Goal: Complete application form

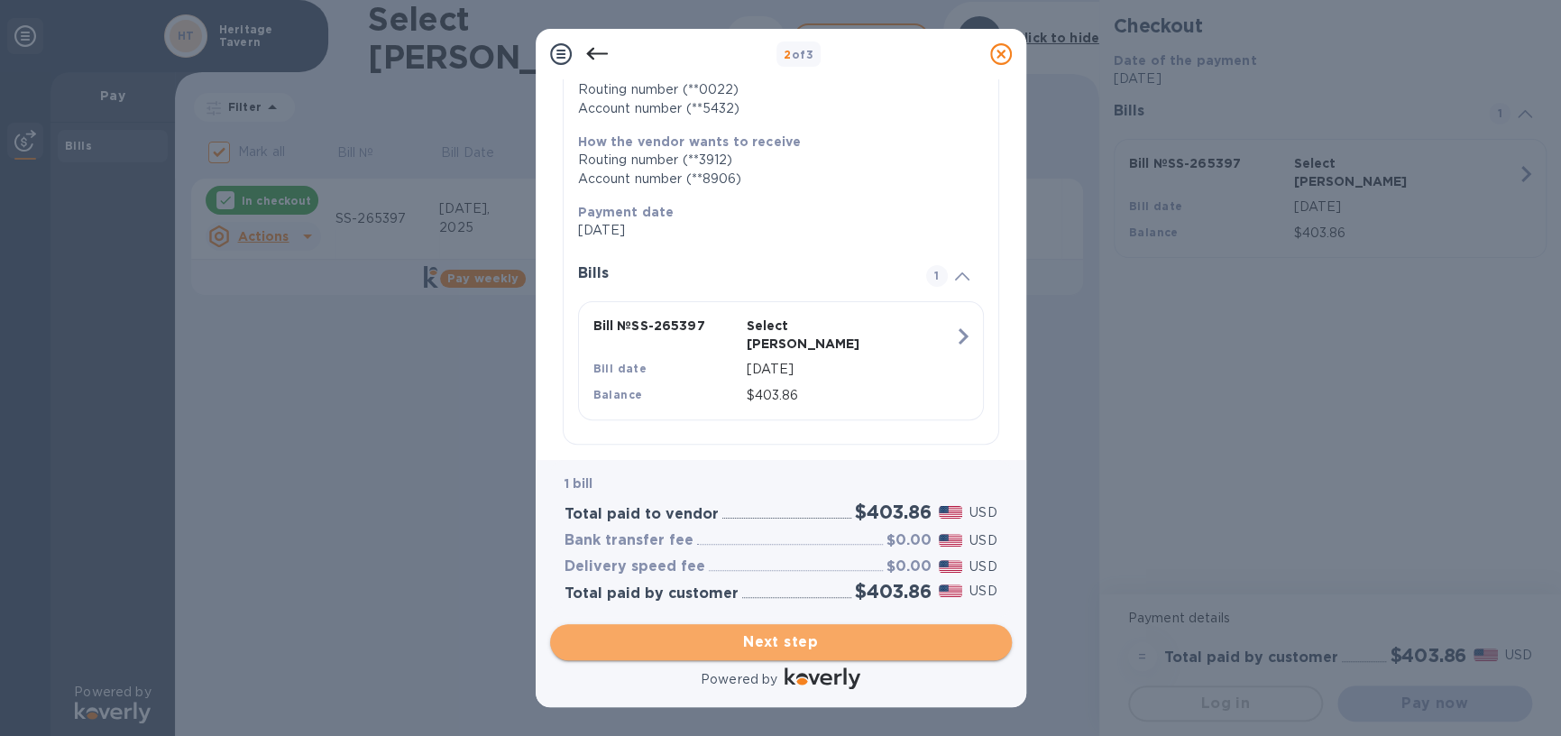
click at [848, 640] on span "Next step" at bounding box center [781, 642] width 433 height 22
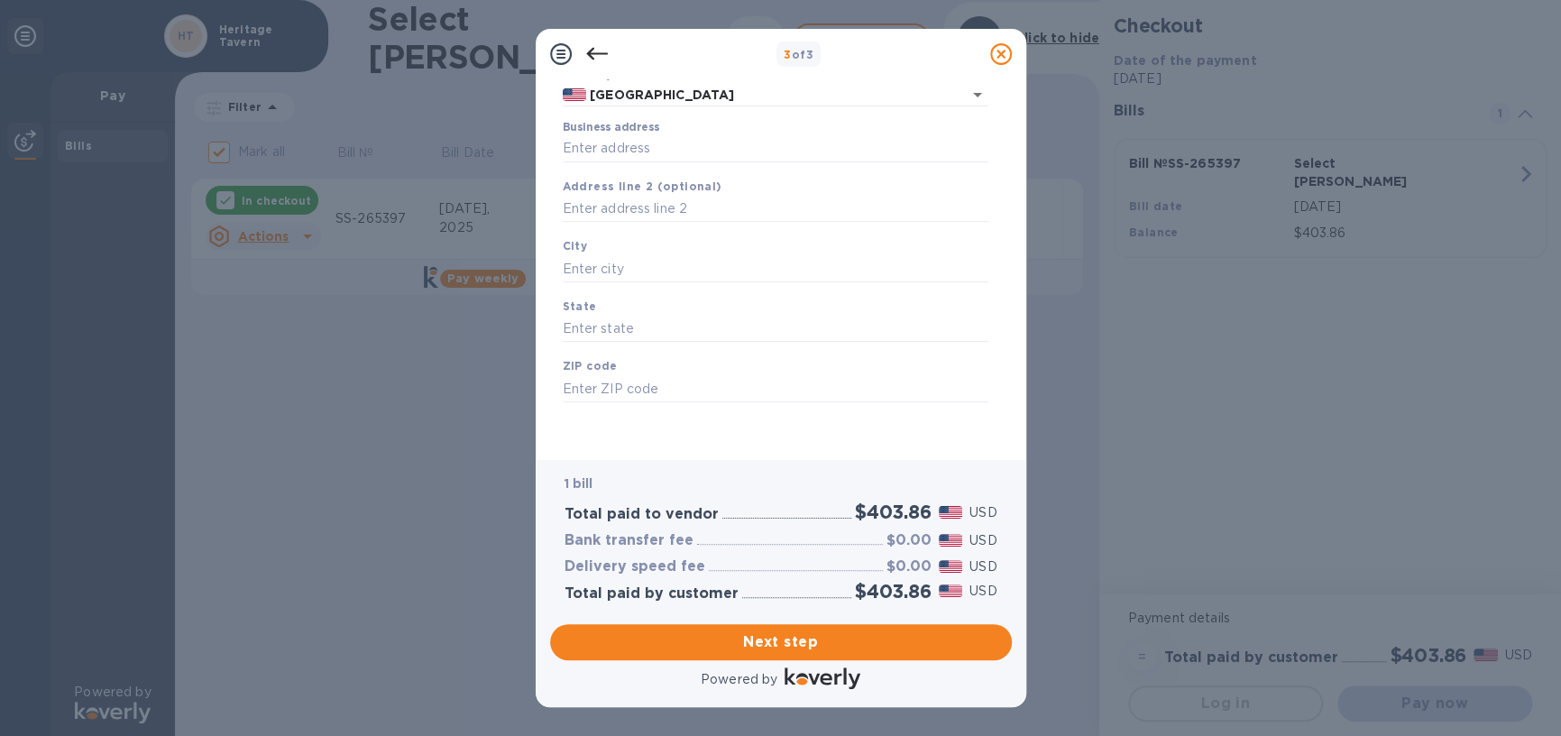
type input "[GEOGRAPHIC_DATA]"
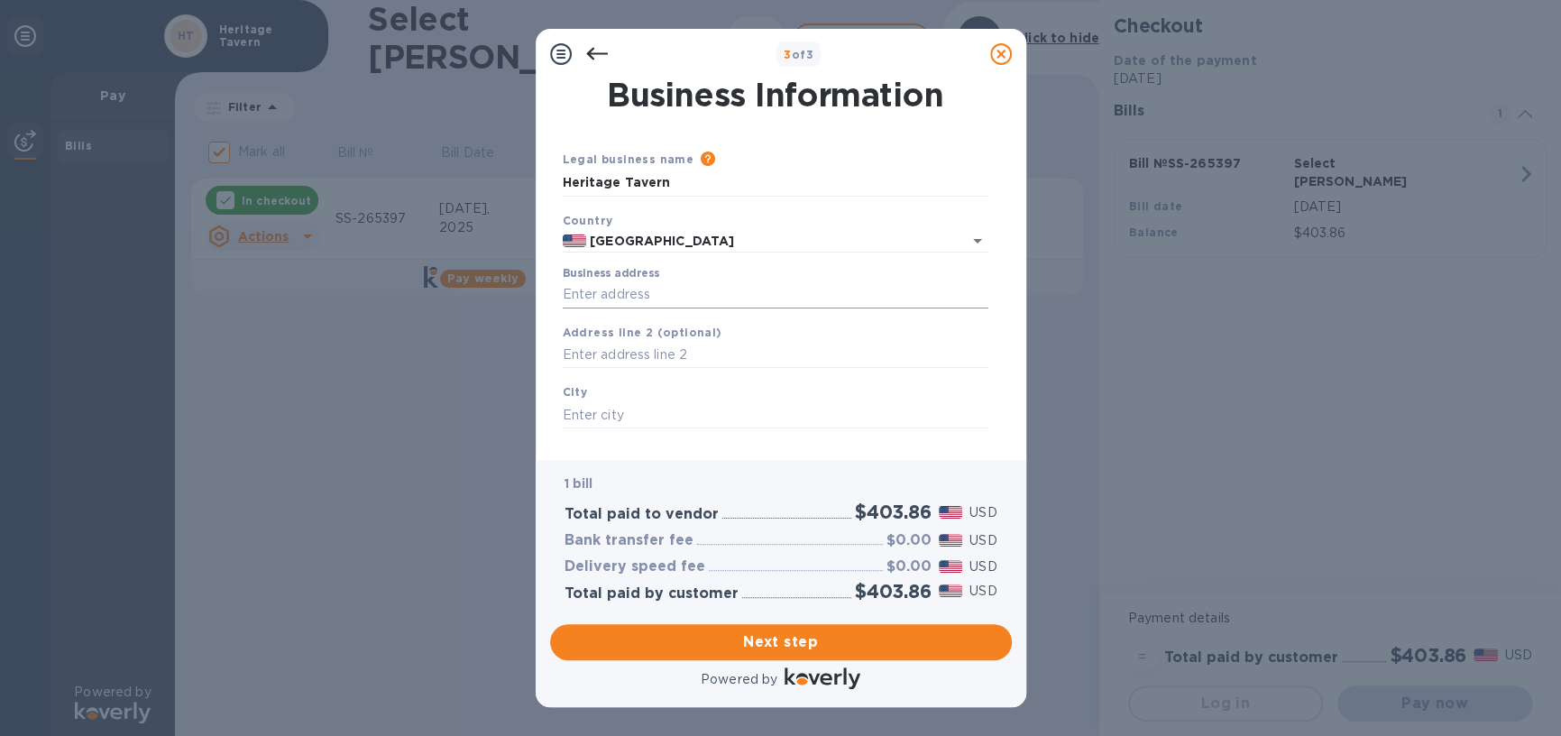
click at [656, 298] on input "Business address" at bounding box center [776, 294] width 426 height 27
type input "[STREET_ADDRESS]"
click at [626, 399] on div "City" at bounding box center [776, 405] width 440 height 60
click at [631, 410] on input "text" at bounding box center [776, 414] width 426 height 27
type input "[GEOGRAPHIC_DATA]"
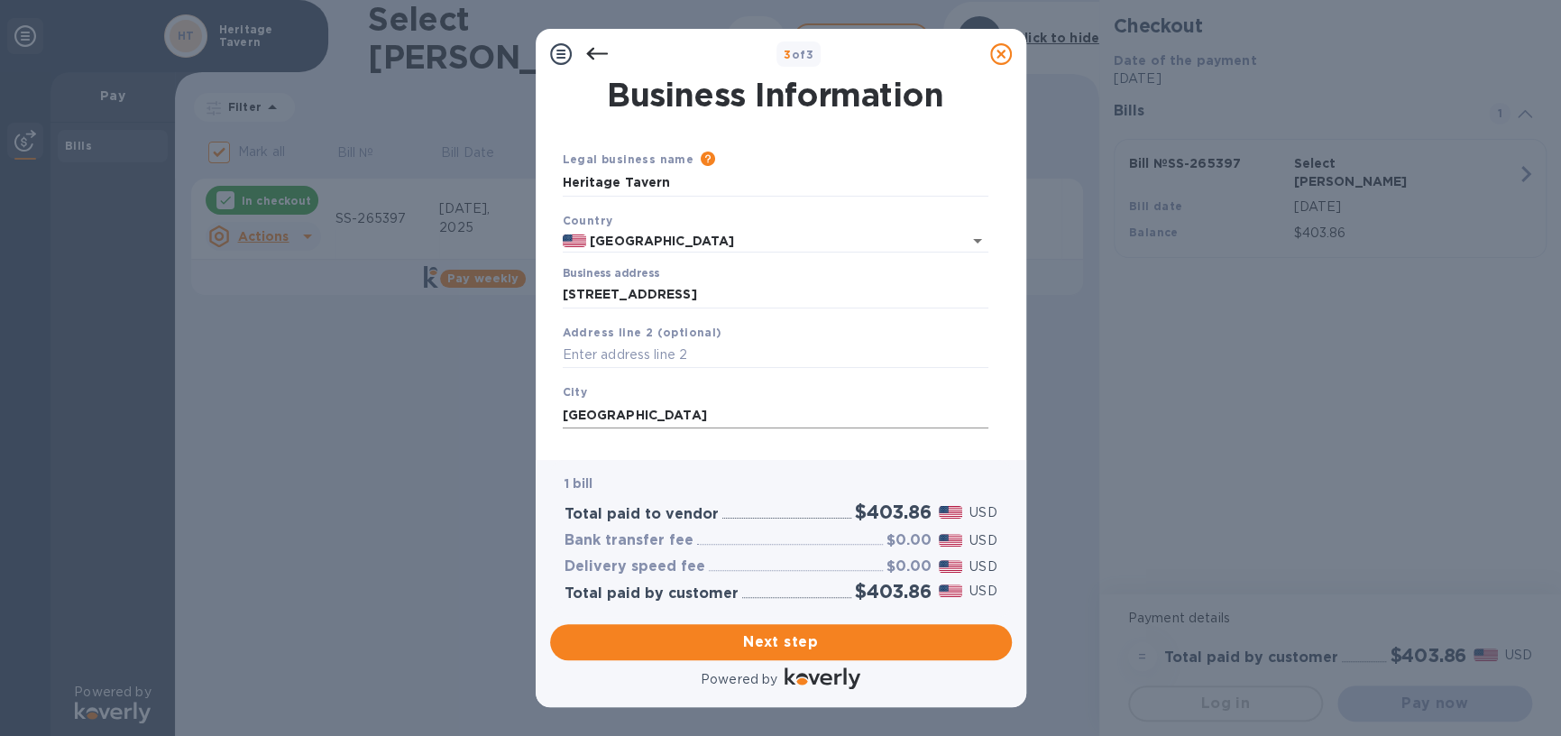
scroll to position [143, 0]
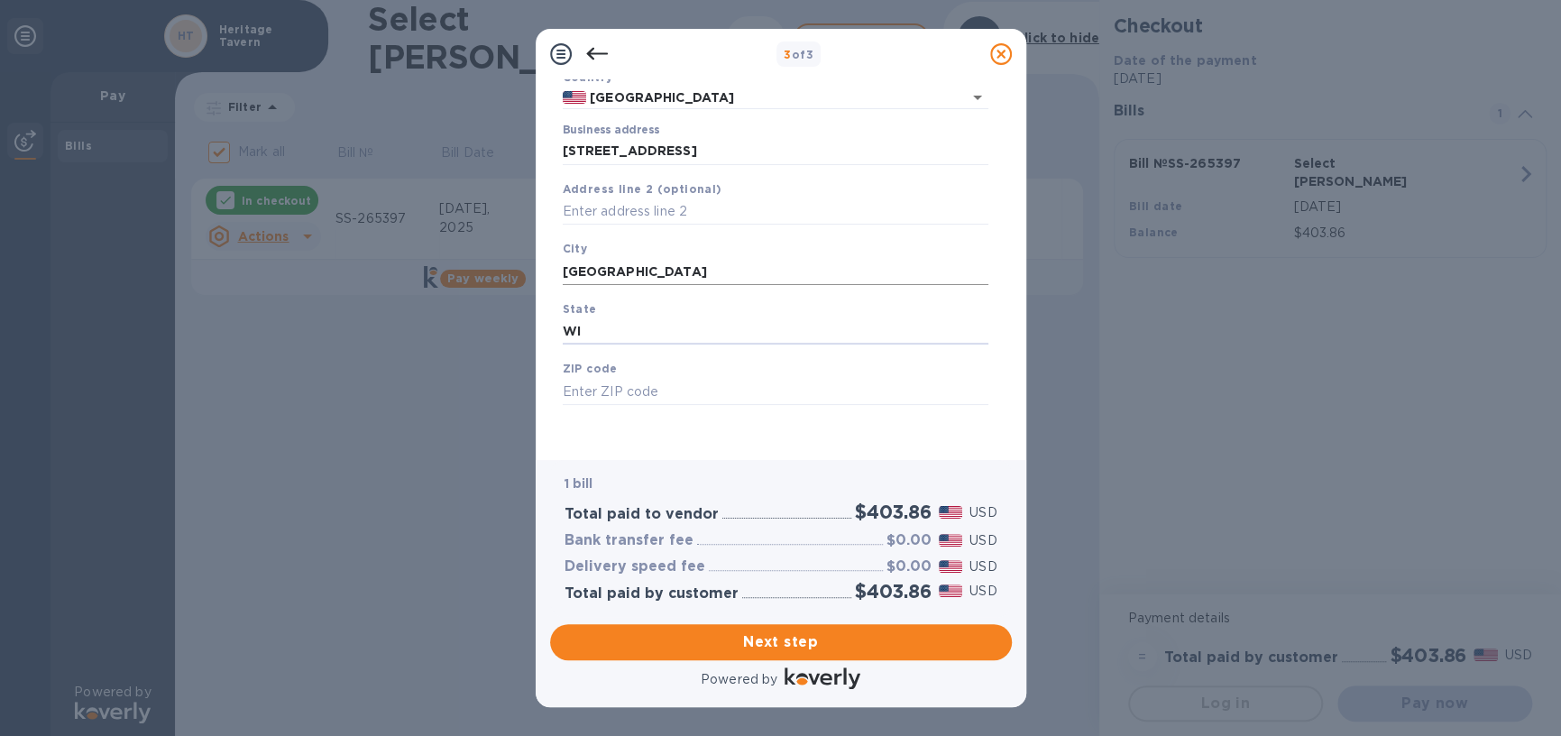
type input "WI"
type input "53703"
click at [814, 645] on span "Next step" at bounding box center [781, 642] width 433 height 22
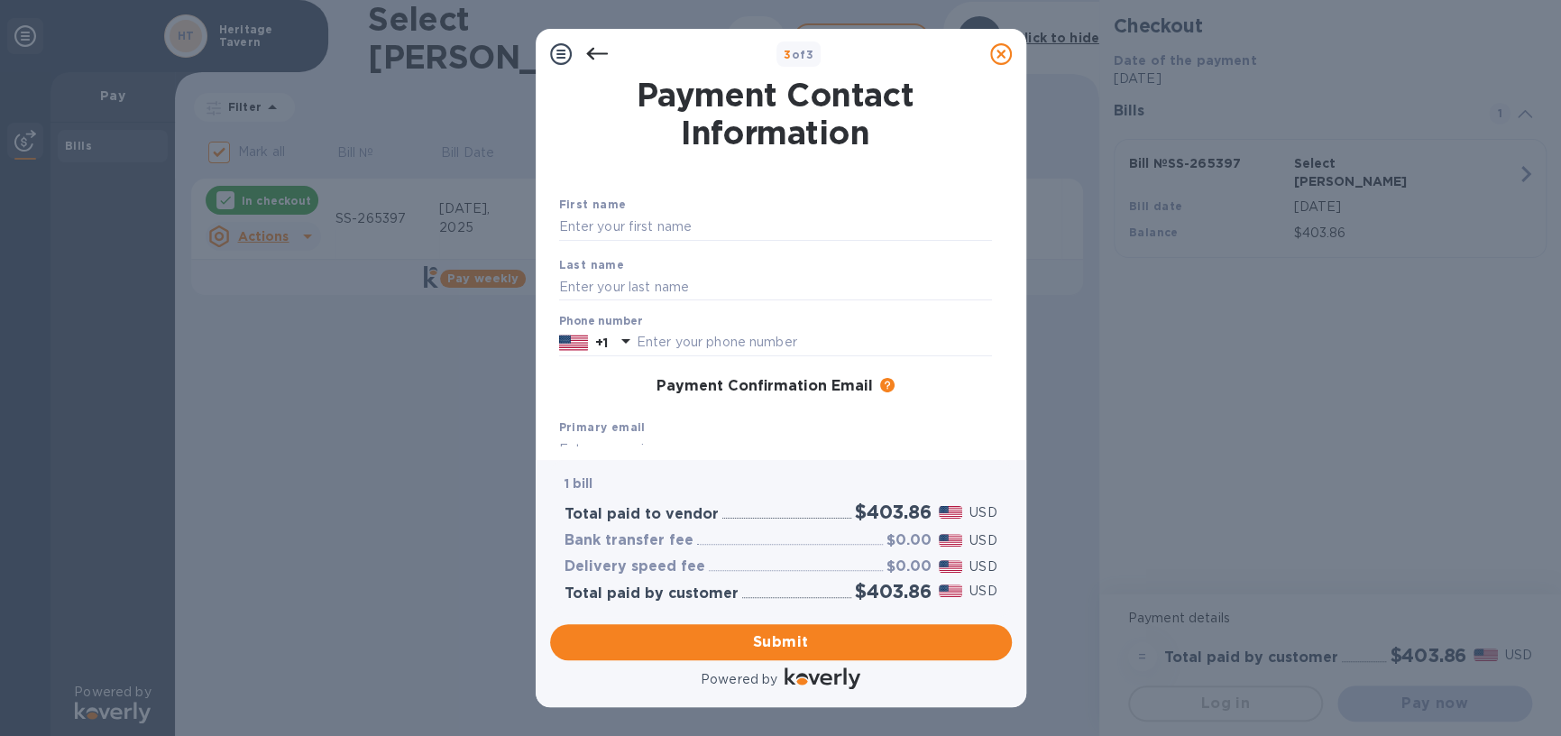
scroll to position [0, 0]
click at [677, 219] on input "text" at bounding box center [775, 227] width 433 height 27
type input "[PERSON_NAME]"
type input "Biel"
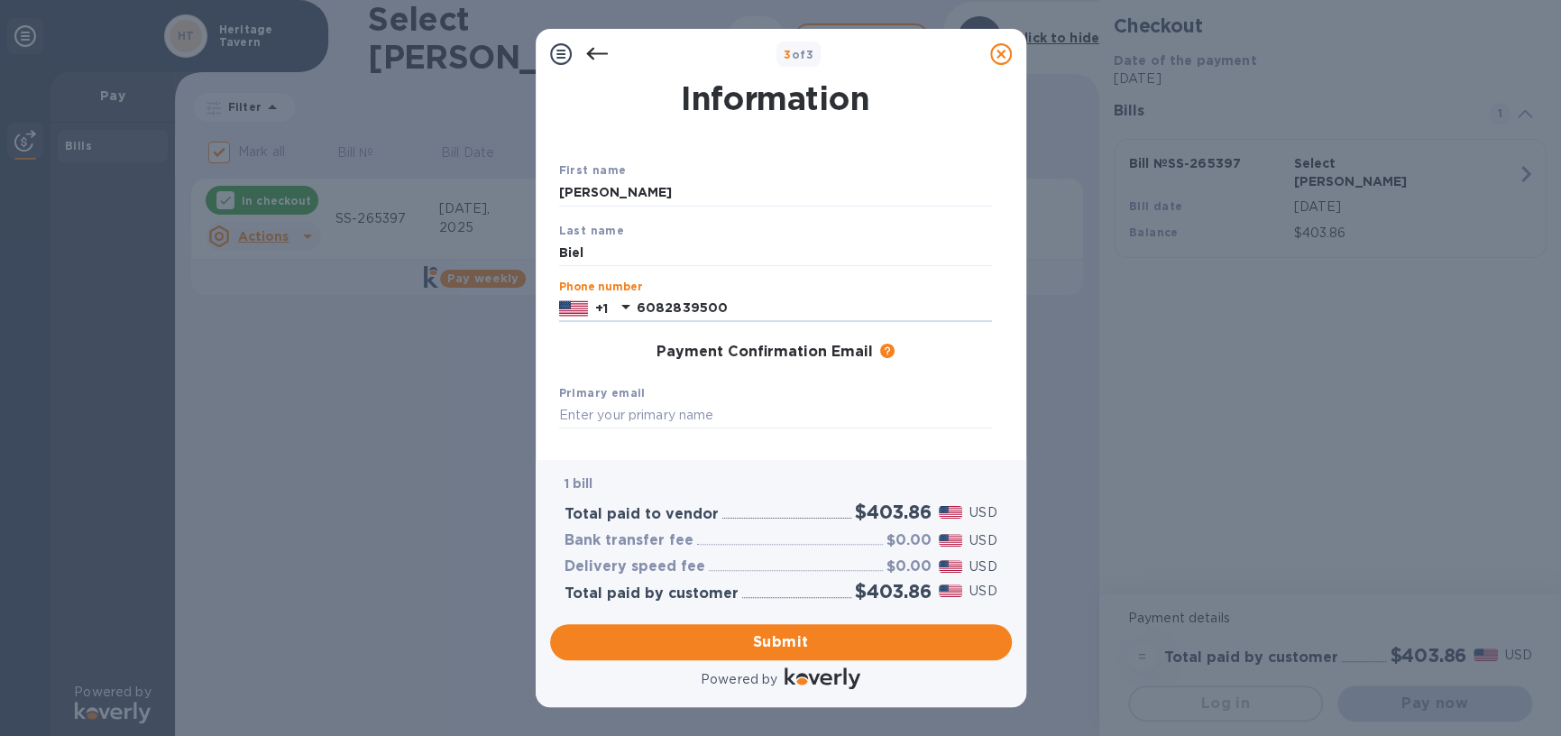
scroll to position [90, 0]
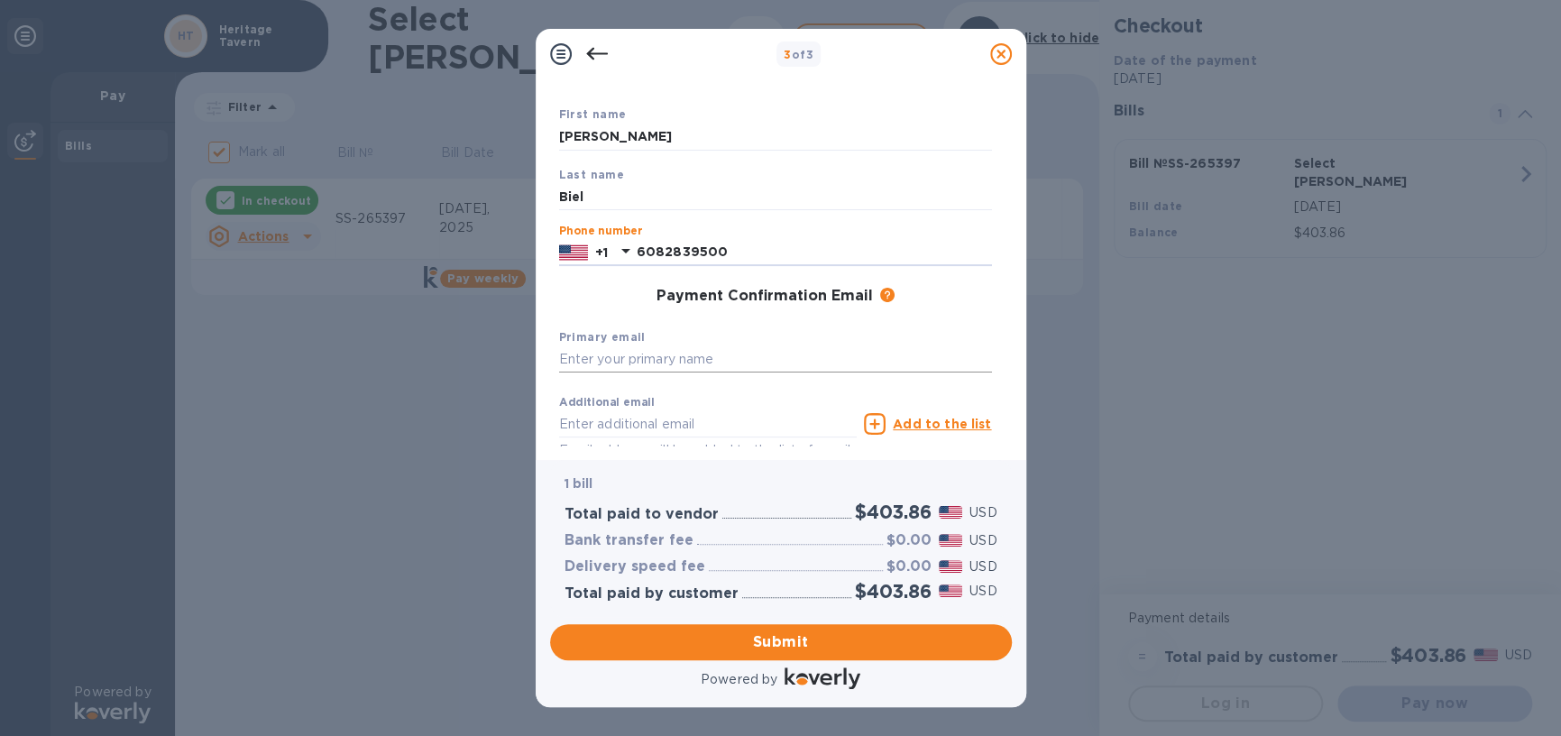
type input "6082839500"
click at [672, 363] on input "text" at bounding box center [775, 359] width 433 height 27
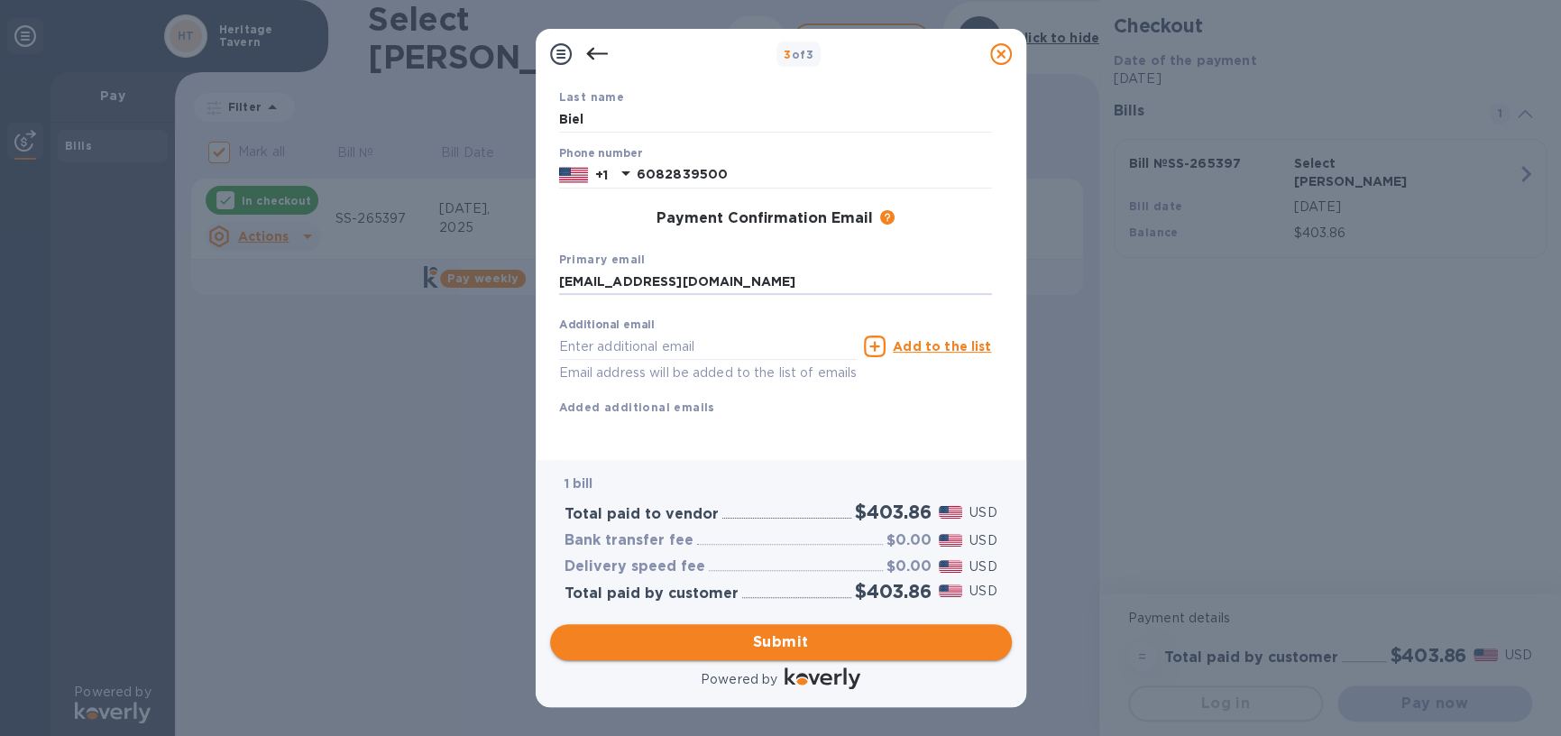
type input "[EMAIL_ADDRESS][DOMAIN_NAME]"
click at [770, 645] on span "Submit" at bounding box center [781, 642] width 433 height 22
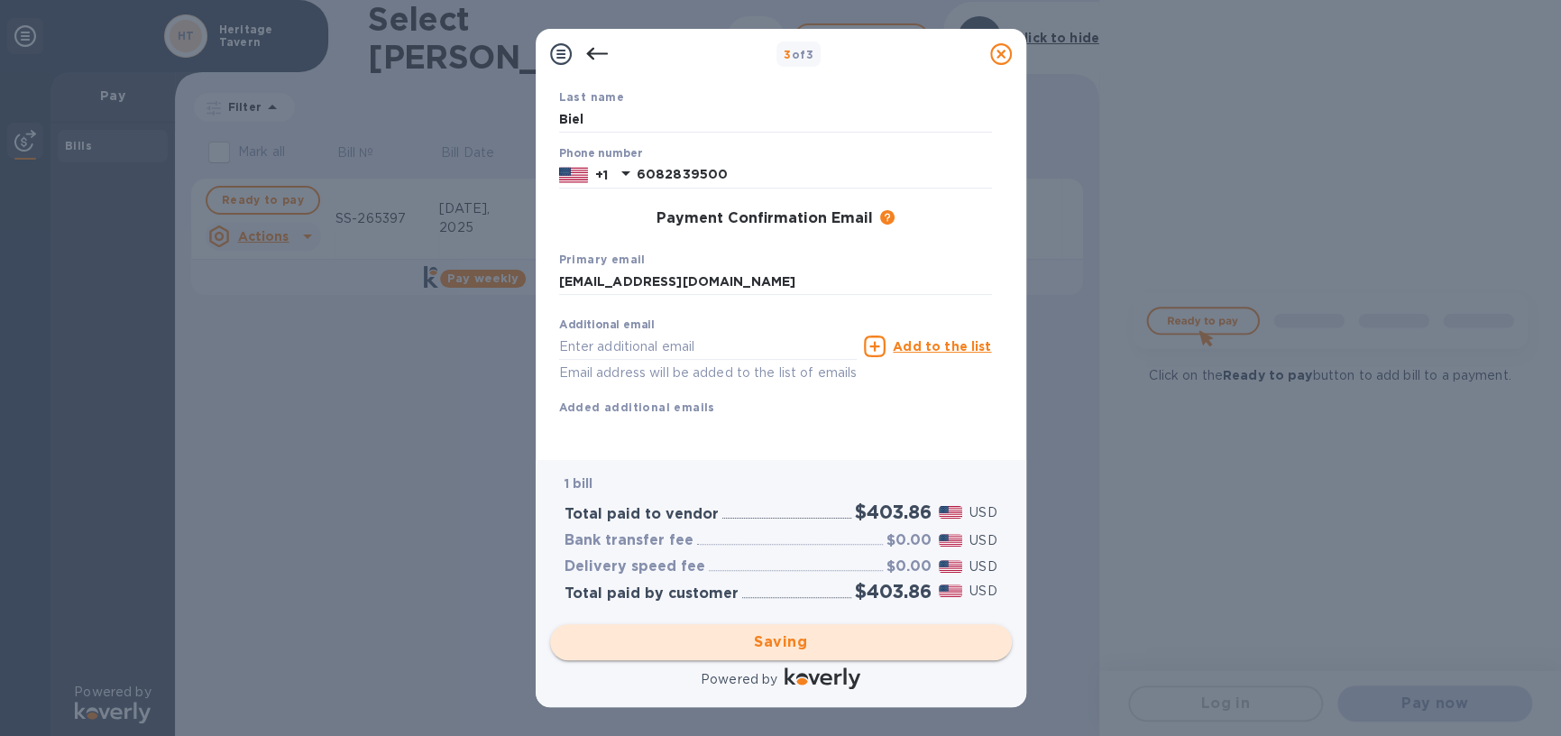
checkbox input "false"
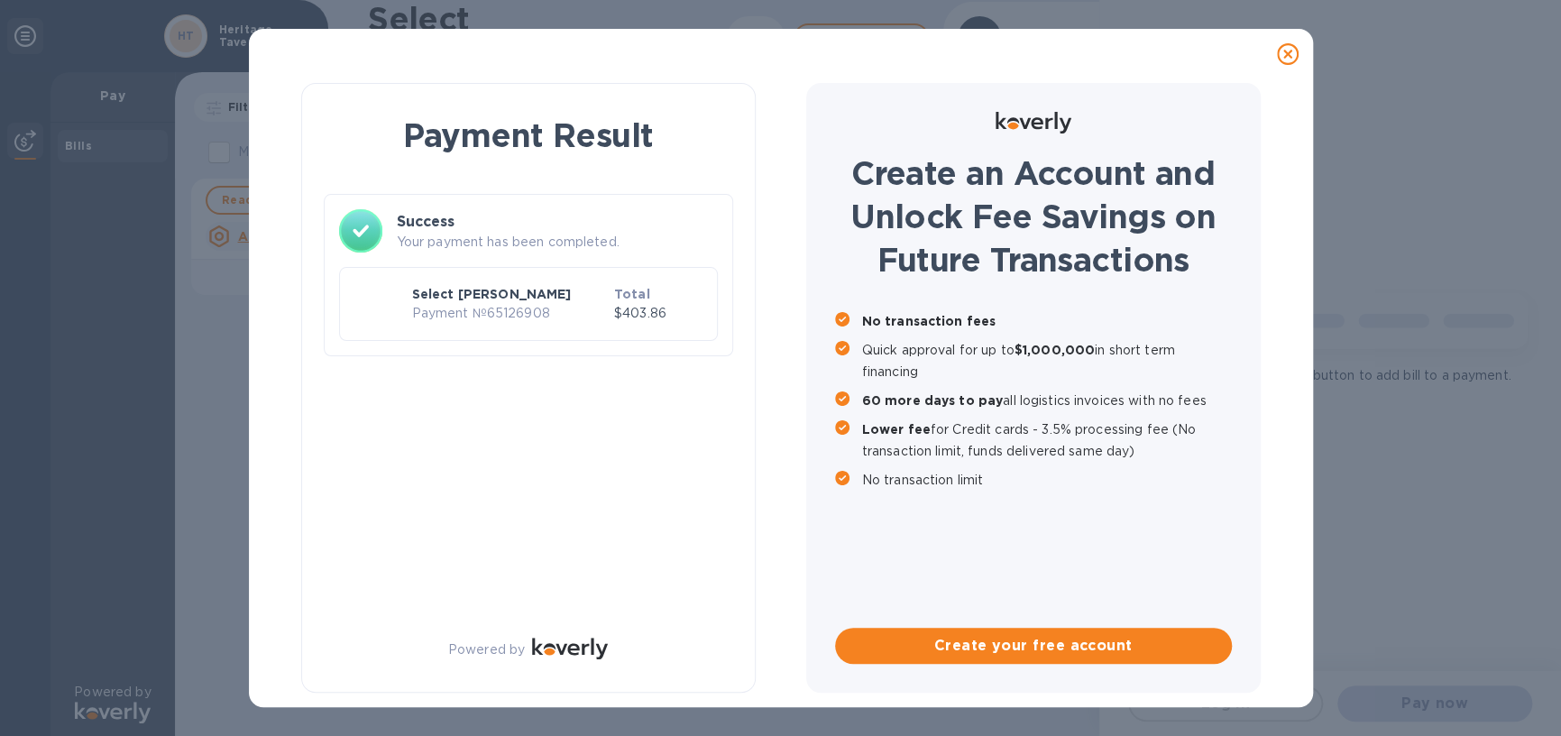
scroll to position [0, 0]
